Goal: Find specific page/section: Find specific page/section

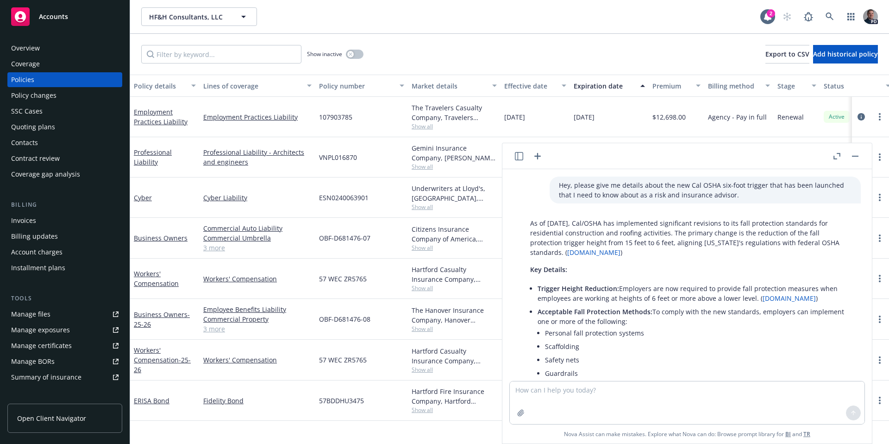
scroll to position [1420, 0]
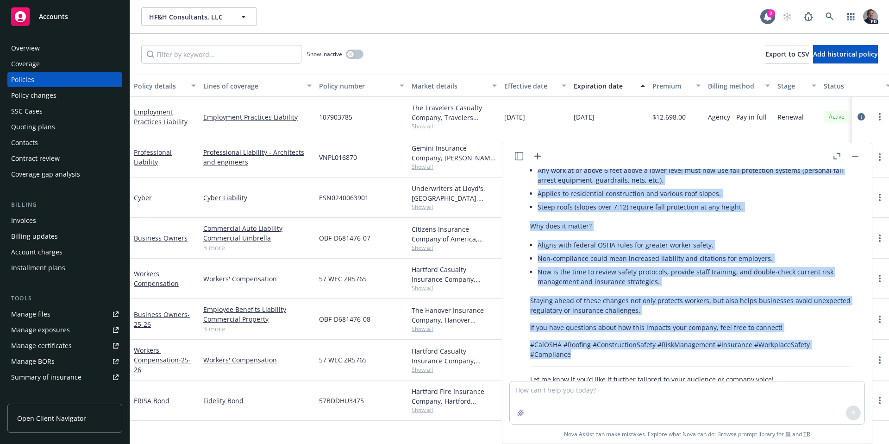
click at [857, 153] on button "button" at bounding box center [855, 155] width 11 height 11
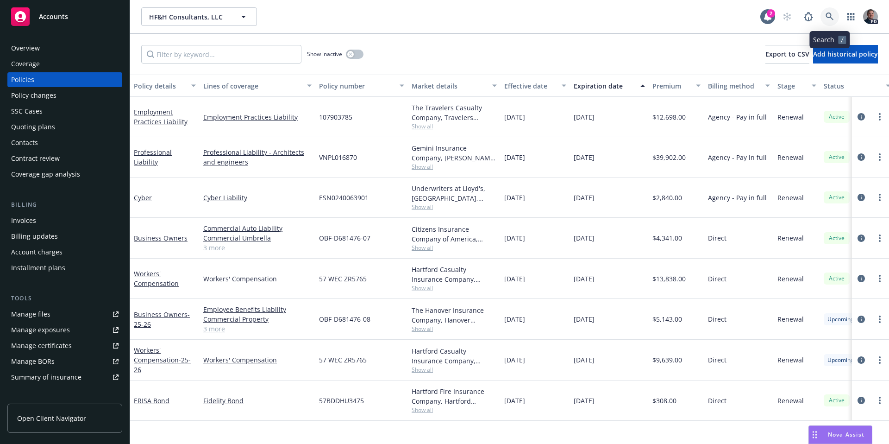
click at [831, 10] on link at bounding box center [830, 16] width 19 height 19
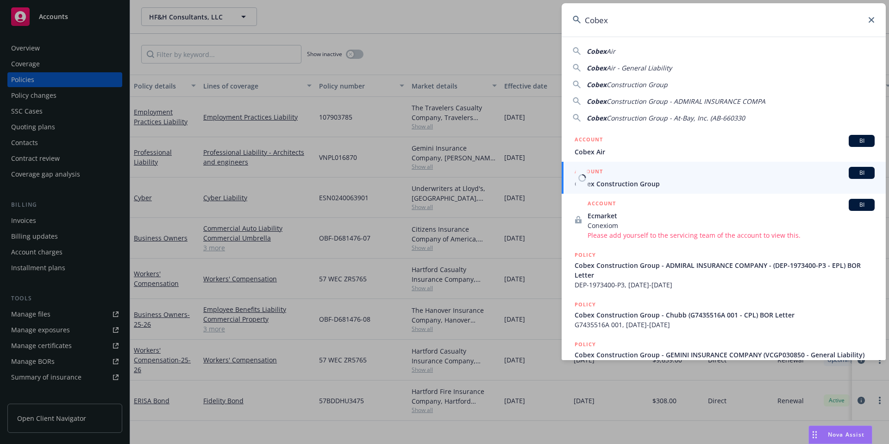
type input "Cobex"
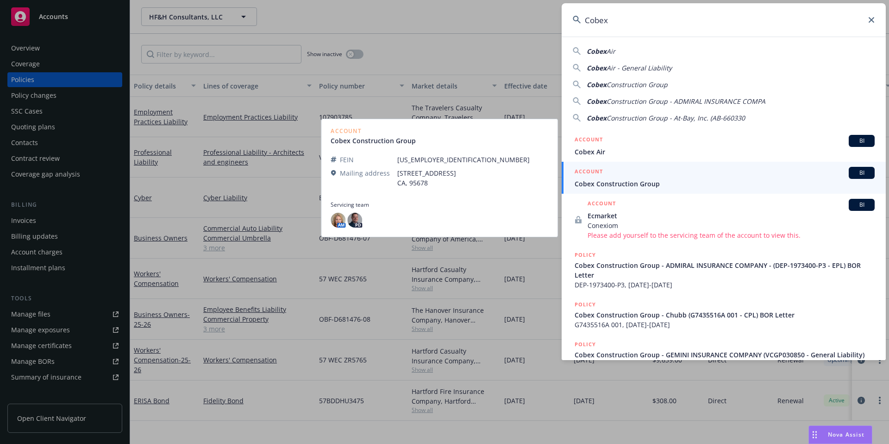
click at [658, 188] on span "Cobex Construction Group" at bounding box center [725, 184] width 300 height 10
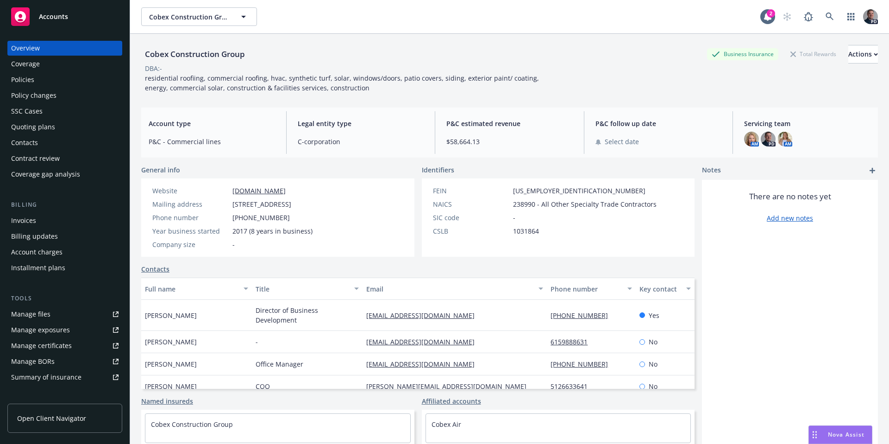
click at [49, 81] on div "Policies" at bounding box center [64, 79] width 107 height 15
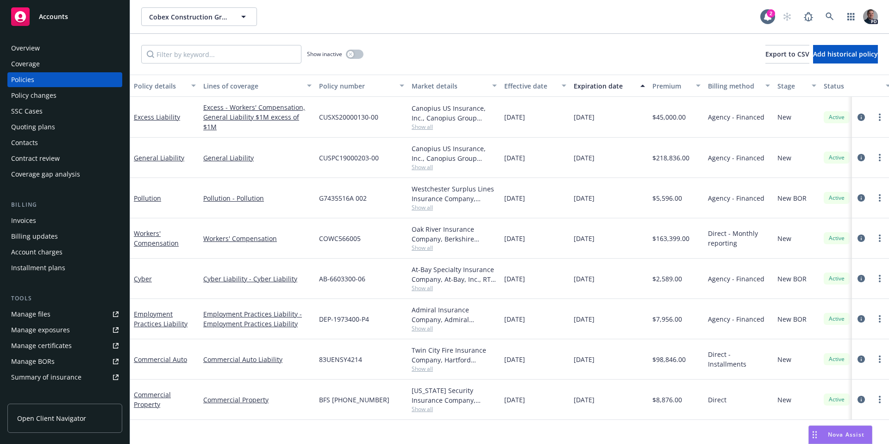
click at [43, 53] on div "Overview" at bounding box center [64, 48] width 107 height 15
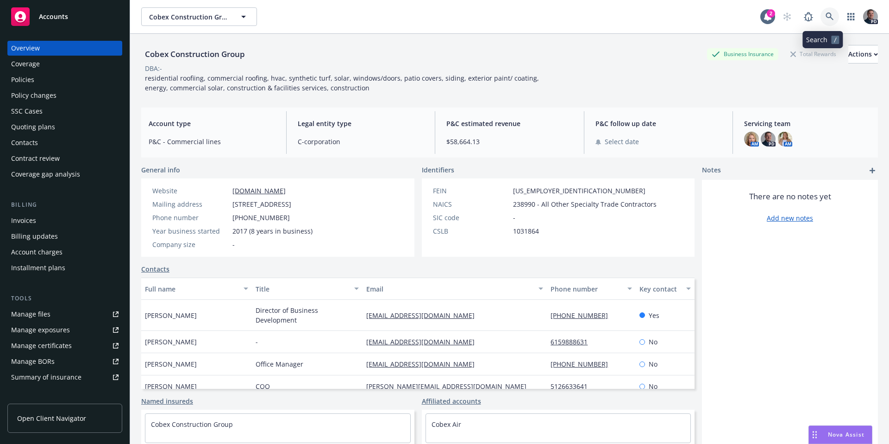
click at [828, 15] on link at bounding box center [830, 16] width 19 height 19
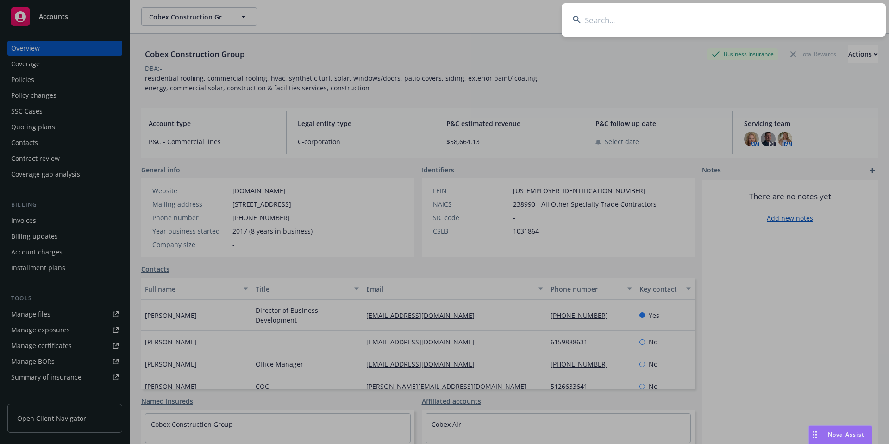
click at [678, 26] on input at bounding box center [724, 19] width 324 height 33
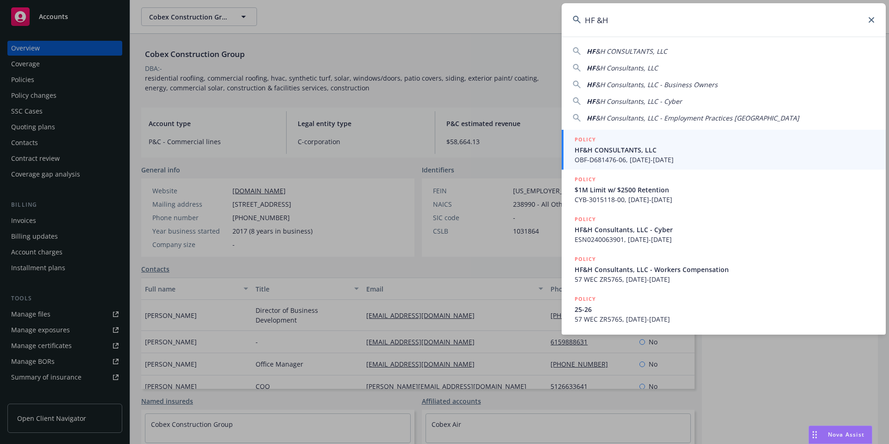
type input "HF &H"
click at [639, 144] on div "POLICY" at bounding box center [725, 140] width 300 height 10
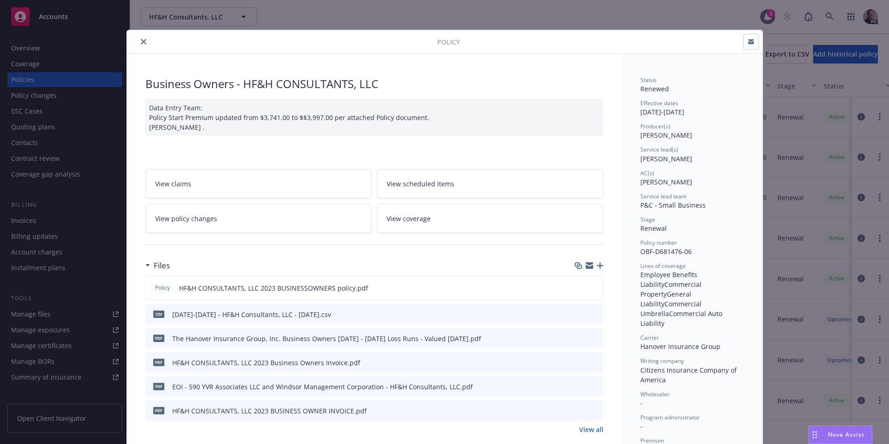
click at [138, 37] on button "close" at bounding box center [143, 41] width 11 height 11
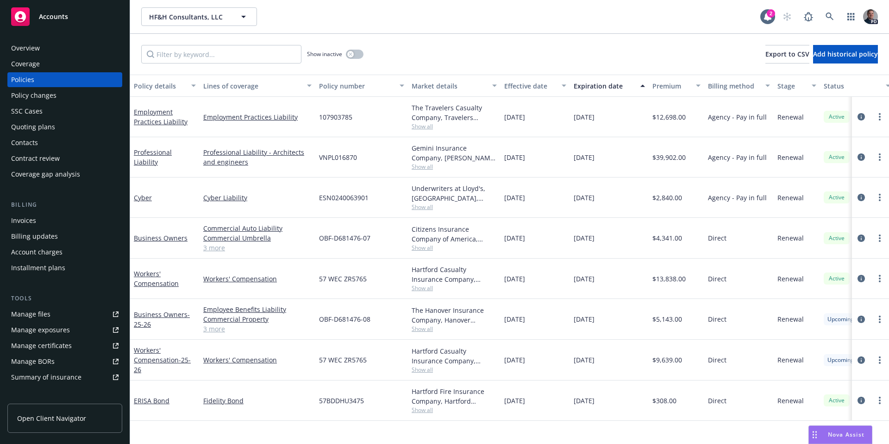
click at [417, 166] on span "Show all" at bounding box center [454, 167] width 85 height 8
click at [604, 142] on div "[DATE]" at bounding box center [609, 157] width 79 height 40
click at [422, 247] on span "Show all" at bounding box center [454, 248] width 85 height 8
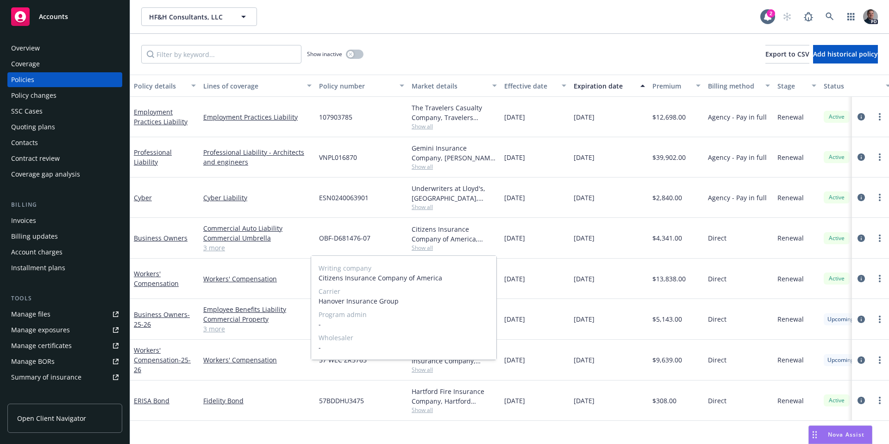
click at [422, 247] on span "Show all" at bounding box center [454, 248] width 85 height 8
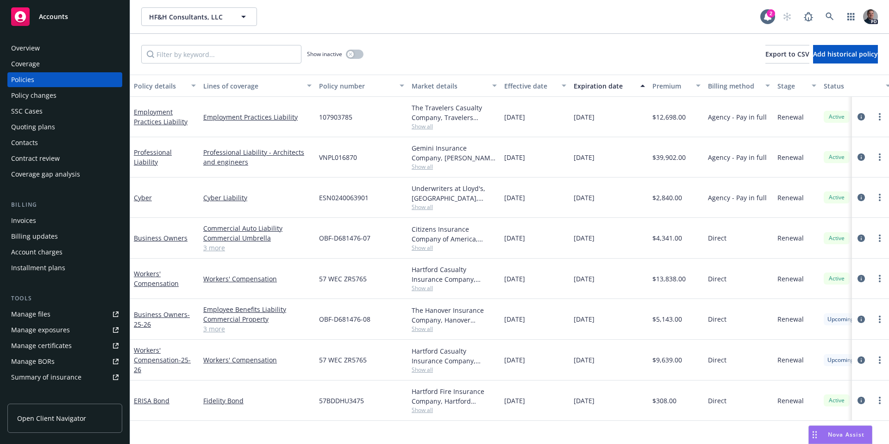
click at [420, 122] on span "Show all" at bounding box center [454, 126] width 85 height 8
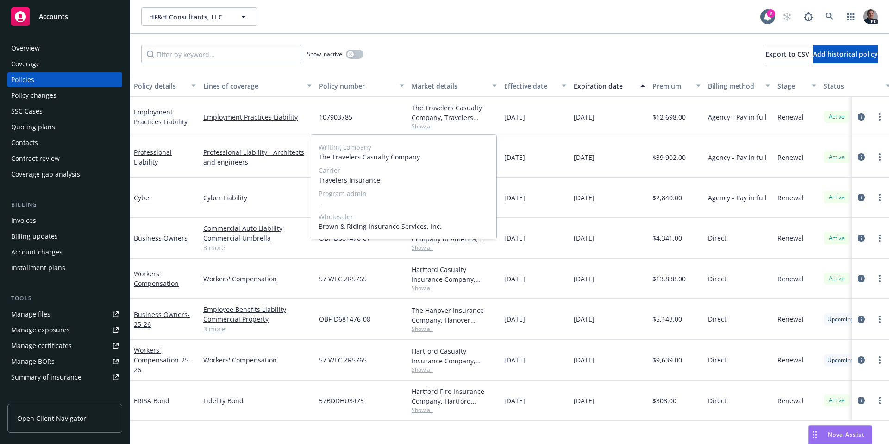
click at [426, 126] on span "Show all" at bounding box center [454, 126] width 85 height 8
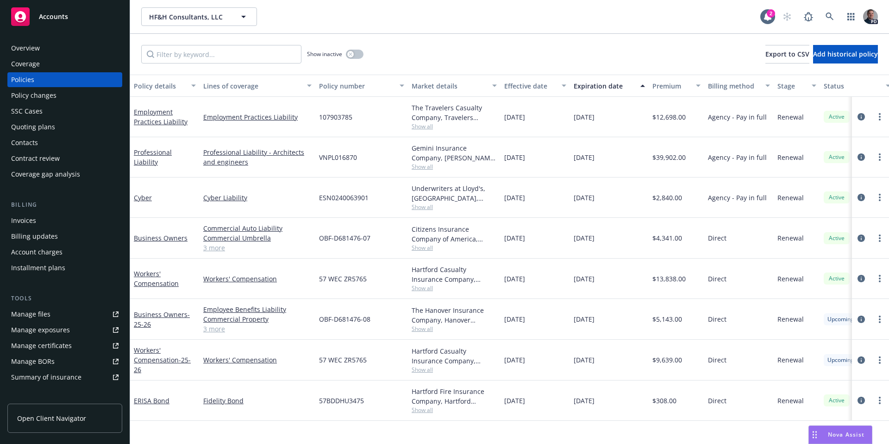
click at [419, 167] on span "Show all" at bounding box center [454, 167] width 85 height 8
drag, startPoint x: 501, startPoint y: 169, endPoint x: 488, endPoint y: 177, distance: 14.8
click at [501, 169] on div "[DATE]" at bounding box center [535, 157] width 69 height 40
click at [431, 201] on div "Underwriters at Lloyd's, [GEOGRAPHIC_DATA], [PERSON_NAME] of [GEOGRAPHIC_DATA],…" at bounding box center [454, 192] width 85 height 19
click at [431, 207] on span "Show all" at bounding box center [454, 207] width 85 height 8
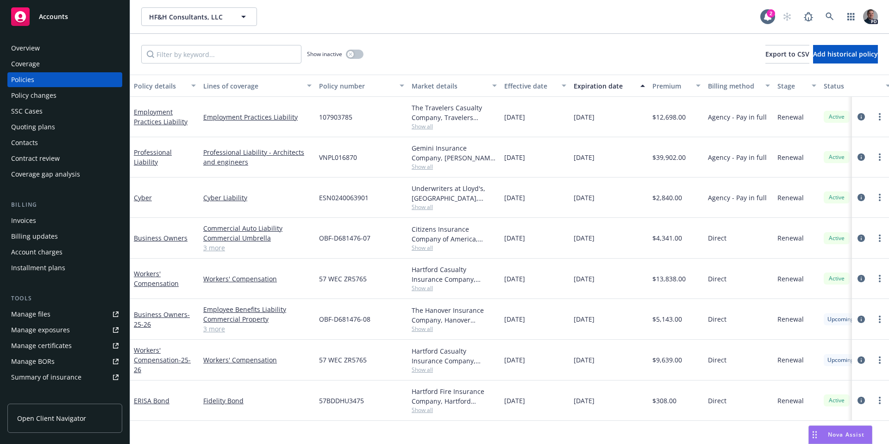
click at [580, 216] on div "[DATE]" at bounding box center [609, 197] width 79 height 40
click at [427, 248] on span "Show all" at bounding box center [454, 248] width 85 height 8
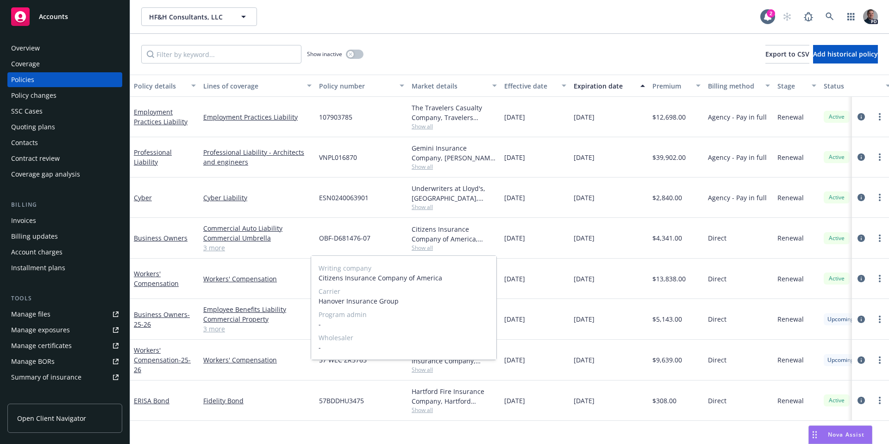
click at [427, 248] on span "Show all" at bounding box center [454, 248] width 85 height 8
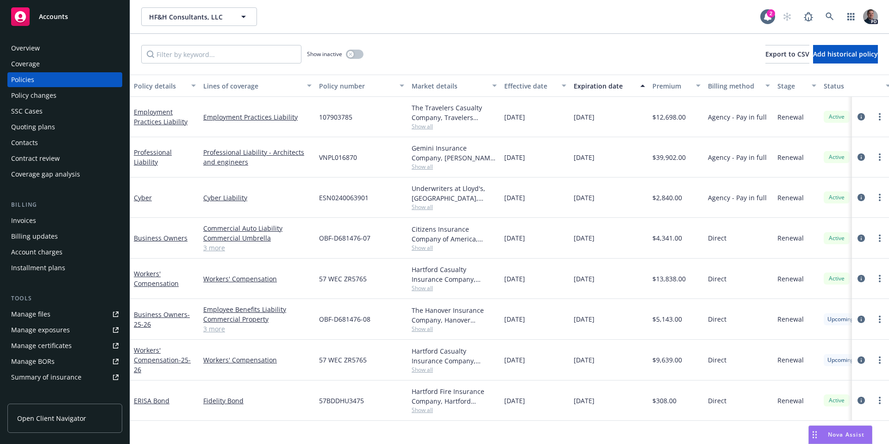
click at [420, 124] on span "Show all" at bounding box center [454, 126] width 85 height 8
